Goal: Information Seeking & Learning: Learn about a topic

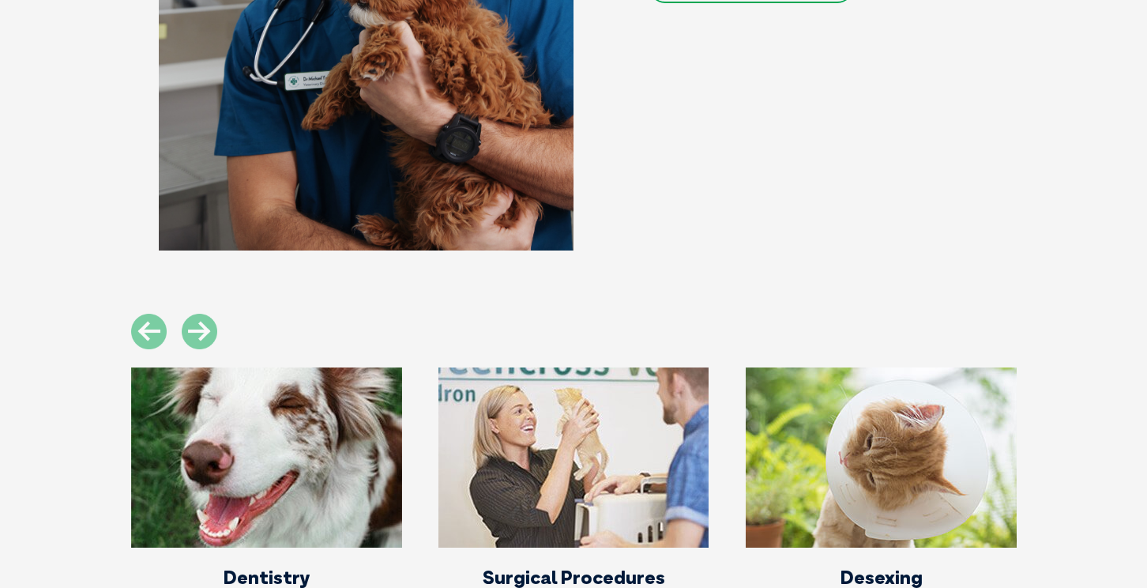
scroll to position [1514, 0]
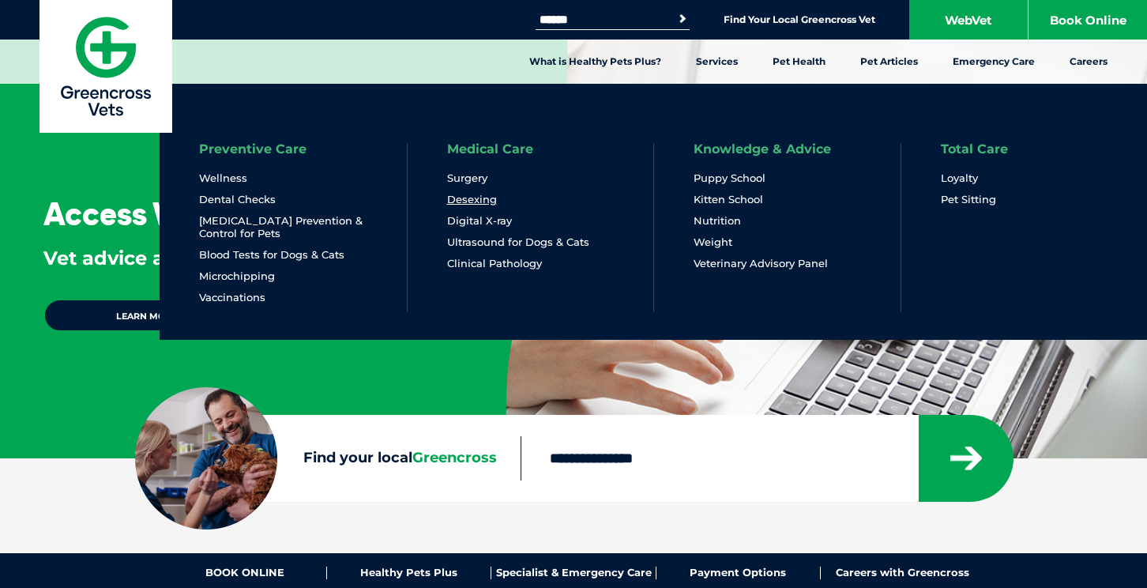
click at [464, 201] on link "Desexing" at bounding box center [472, 199] width 50 height 13
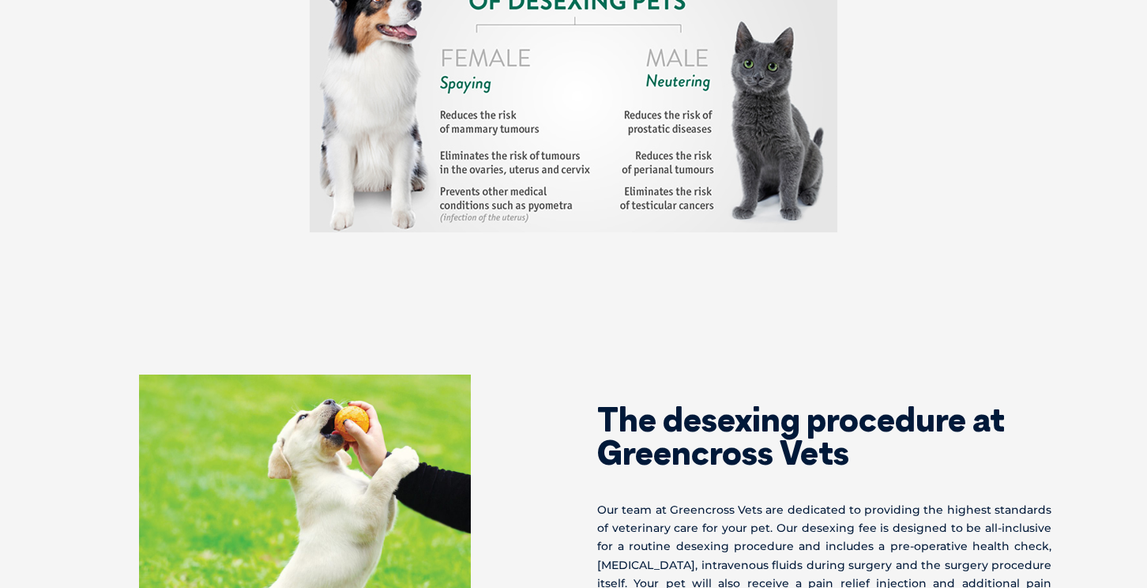
scroll to position [2485, 0]
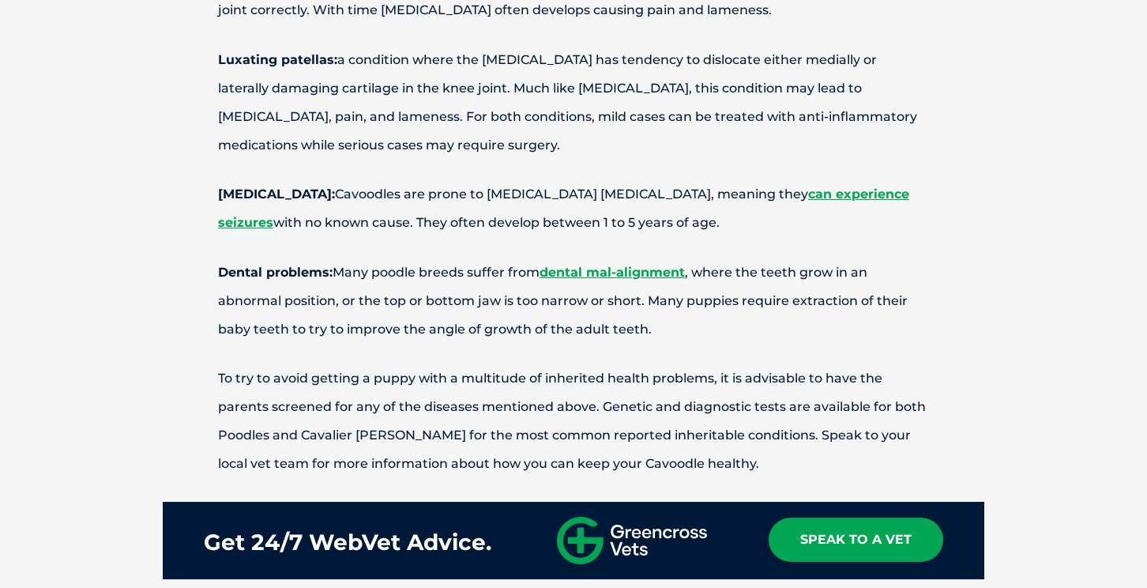
scroll to position [3248, 0]
